Goal: Go to known website: Access a specific website the user already knows

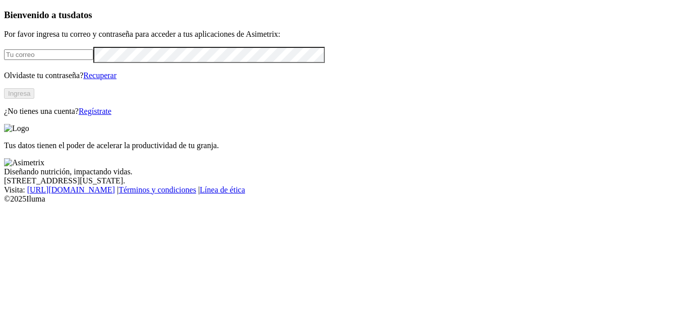
click at [70, 60] on input "email" at bounding box center [48, 54] width 89 height 11
type input "[PERSON_NAME][EMAIL_ADDRESS][PERSON_NAME][DOMAIN_NAME]"
click input "submit" at bounding box center [0, 0] width 0 height 0
